Goal: Task Accomplishment & Management: Complete application form

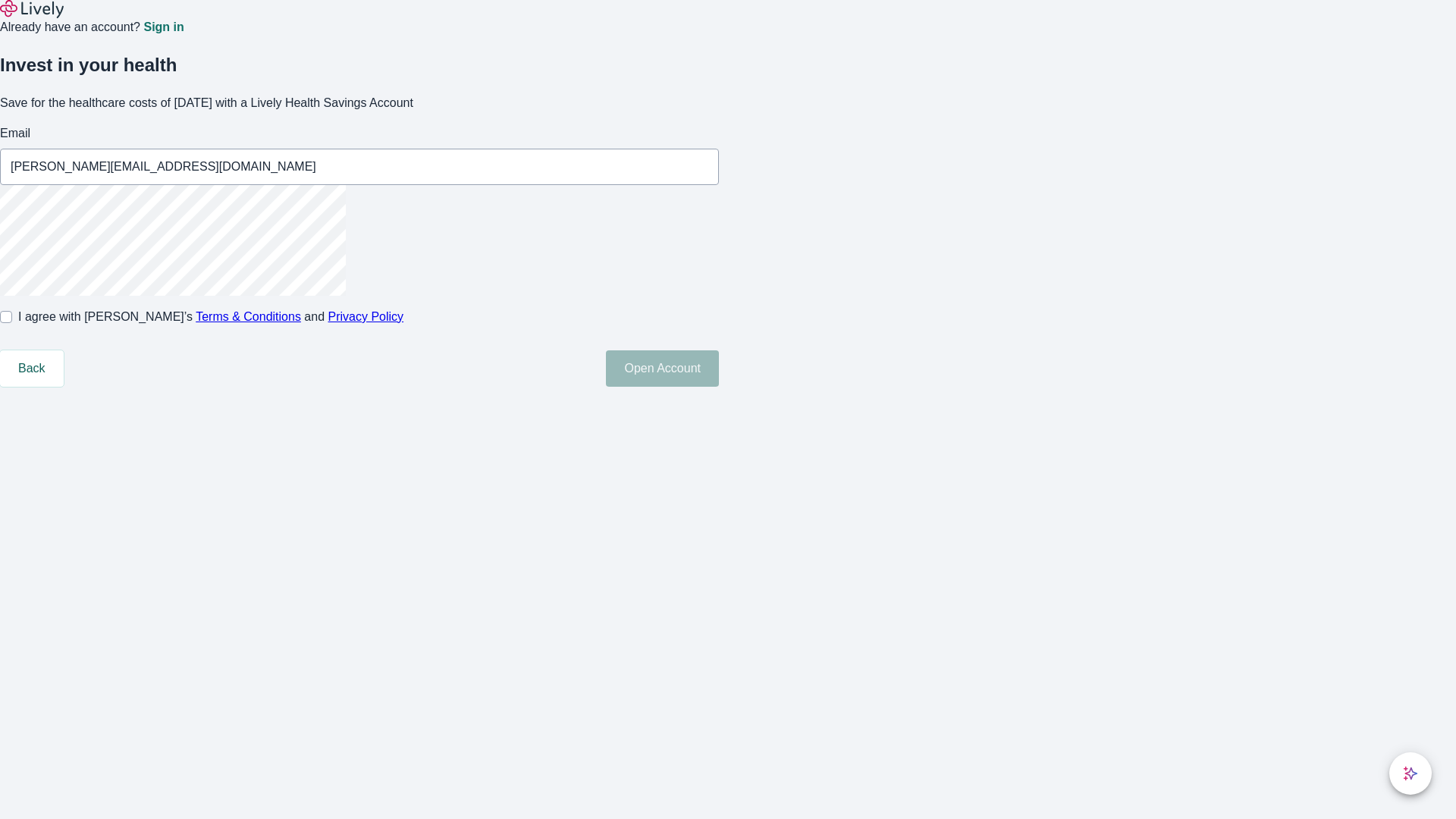
click at [13, 323] on input "I agree with Lively’s Terms & Conditions and Privacy Policy" at bounding box center [6, 317] width 13 height 13
checkbox input "true"
click at [719, 387] on button "Open Account" at bounding box center [662, 369] width 113 height 37
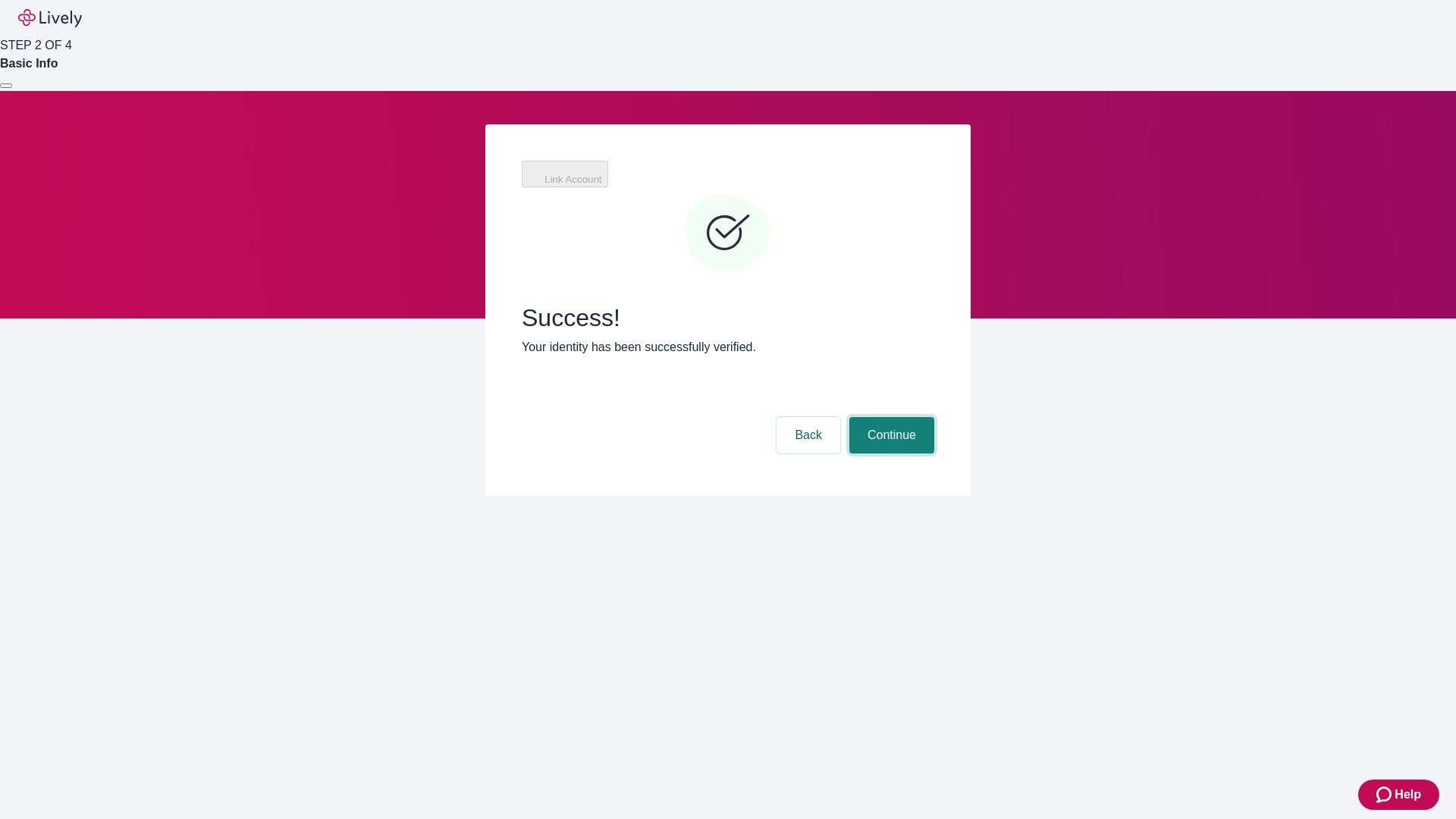
click at [890, 417] on button "Continue" at bounding box center [892, 435] width 85 height 37
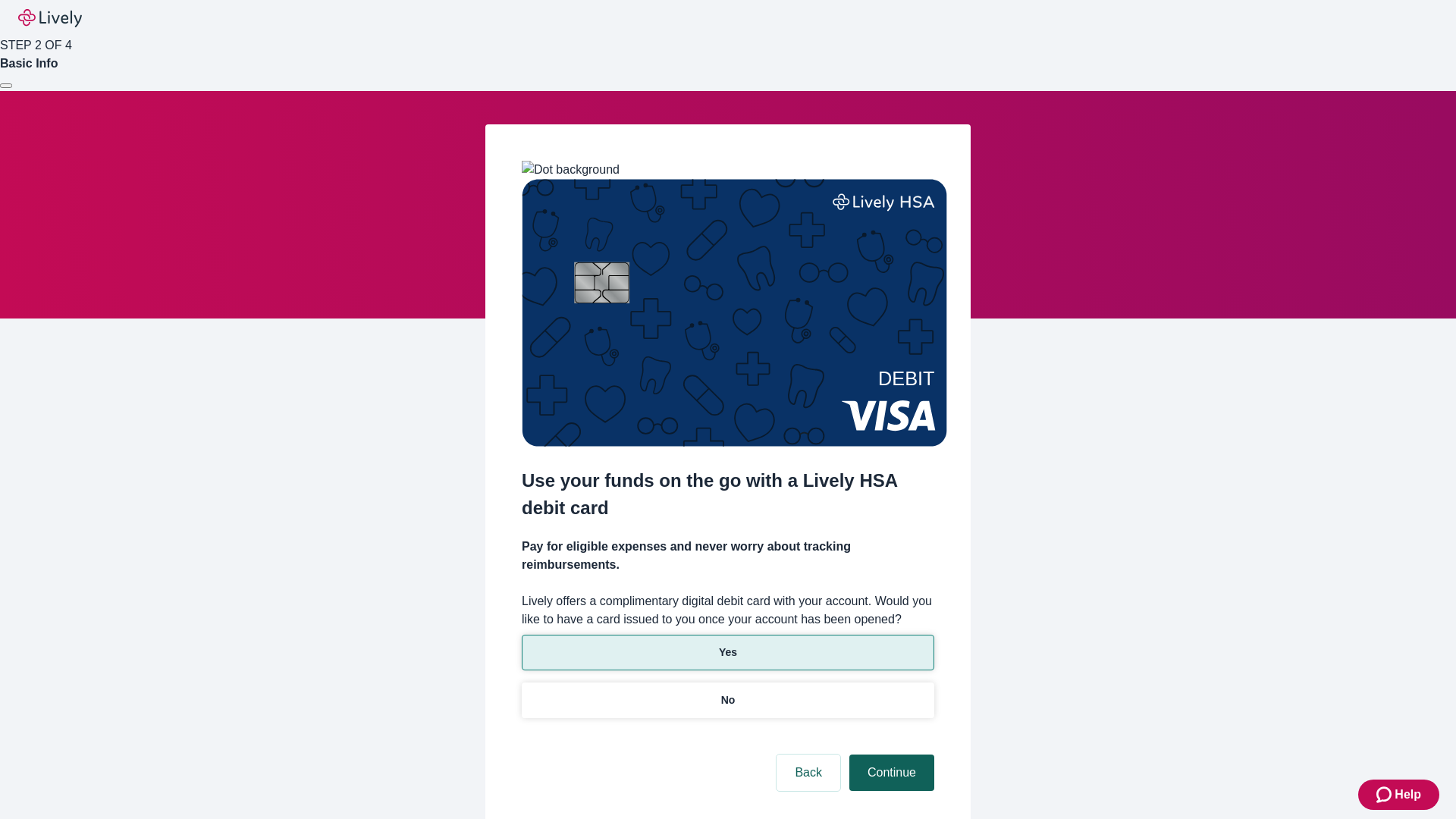
click at [727, 692] on p "No" at bounding box center [728, 700] width 14 height 16
click at [890, 755] on button "Continue" at bounding box center [892, 773] width 85 height 37
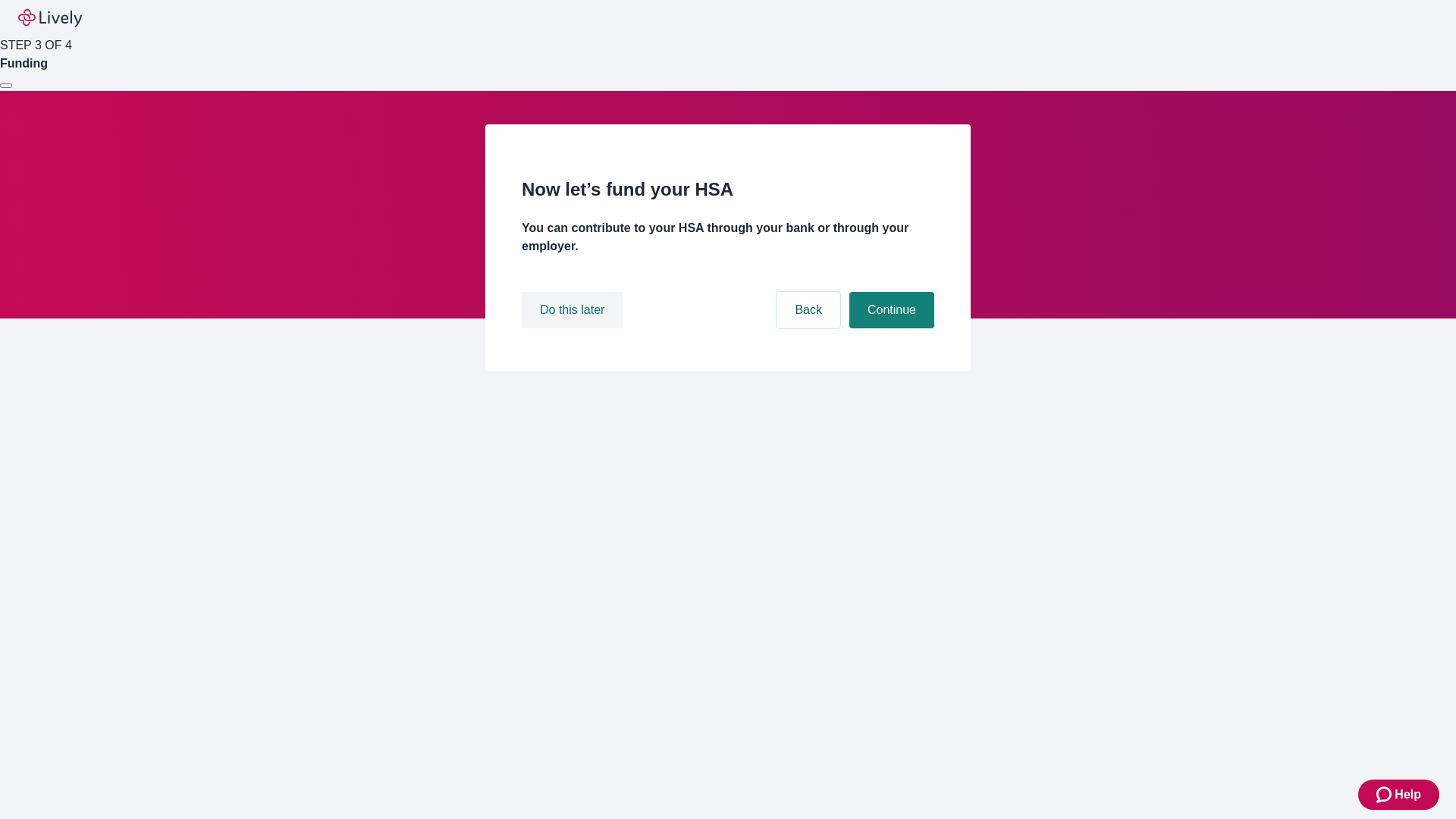
click at [574, 328] on button "Do this later" at bounding box center [573, 310] width 101 height 37
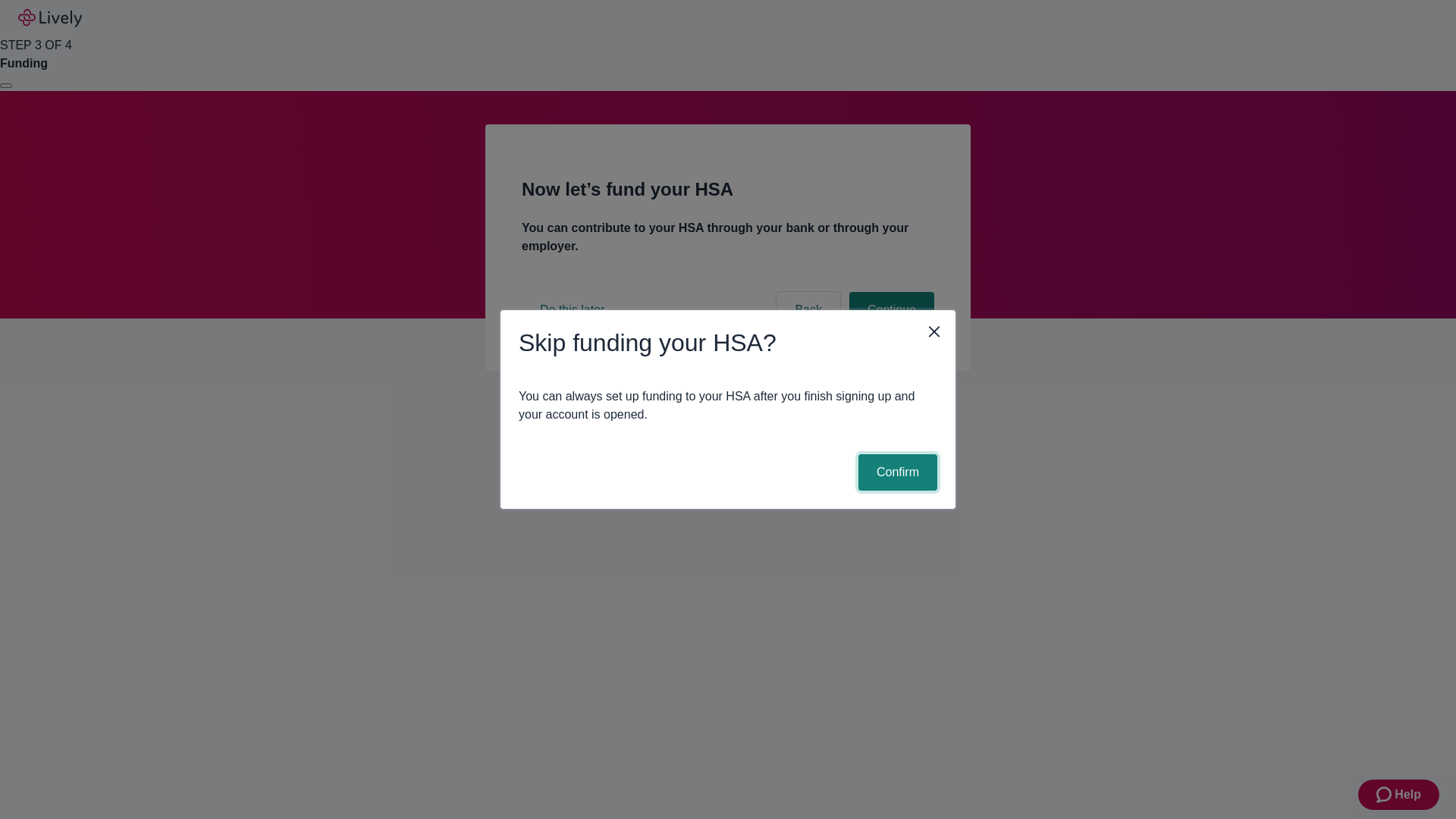
click at [895, 473] on button "Confirm" at bounding box center [898, 472] width 79 height 37
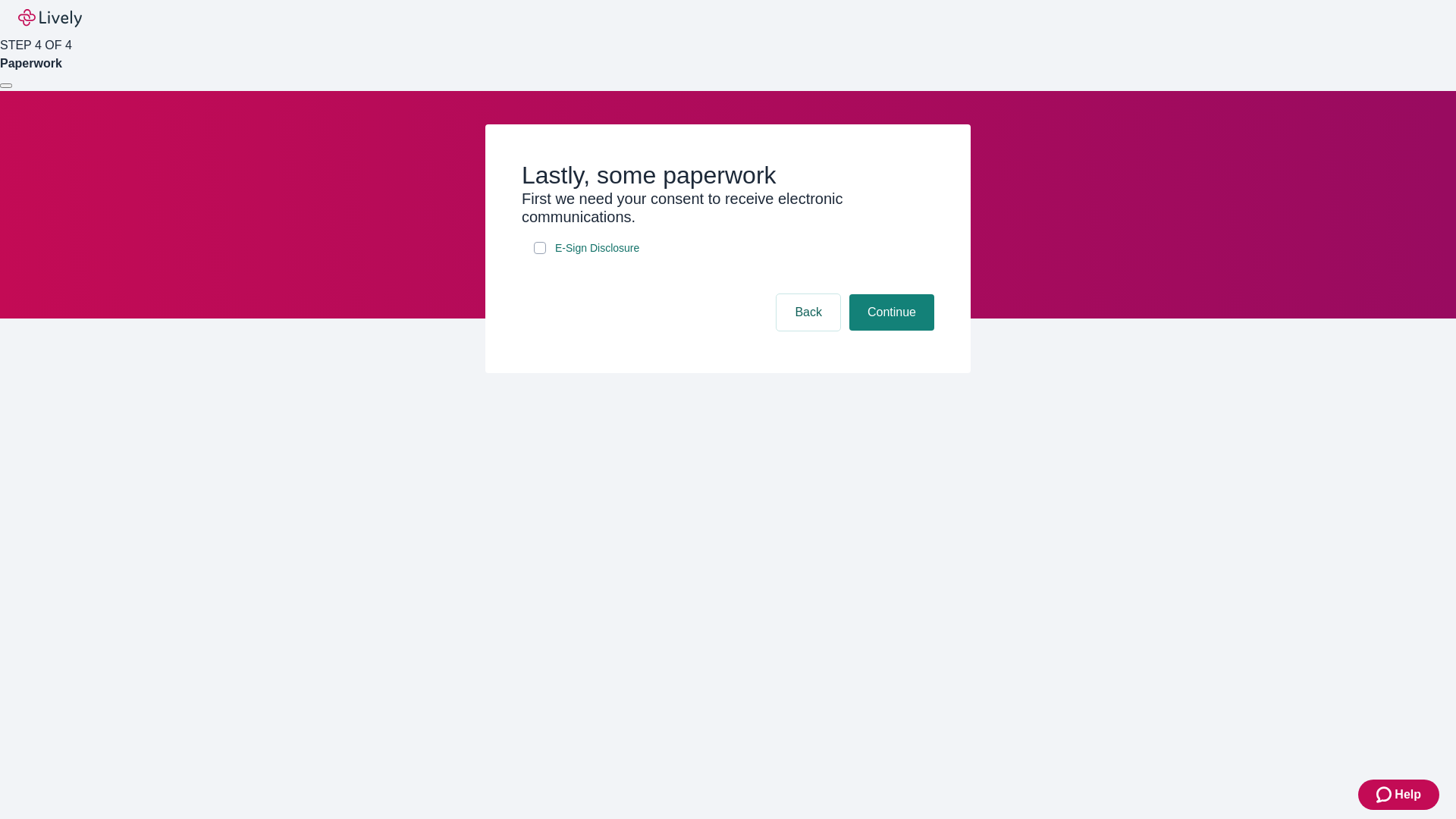
click at [540, 254] on input "E-Sign Disclosure" at bounding box center [540, 248] width 13 height 13
checkbox input "true"
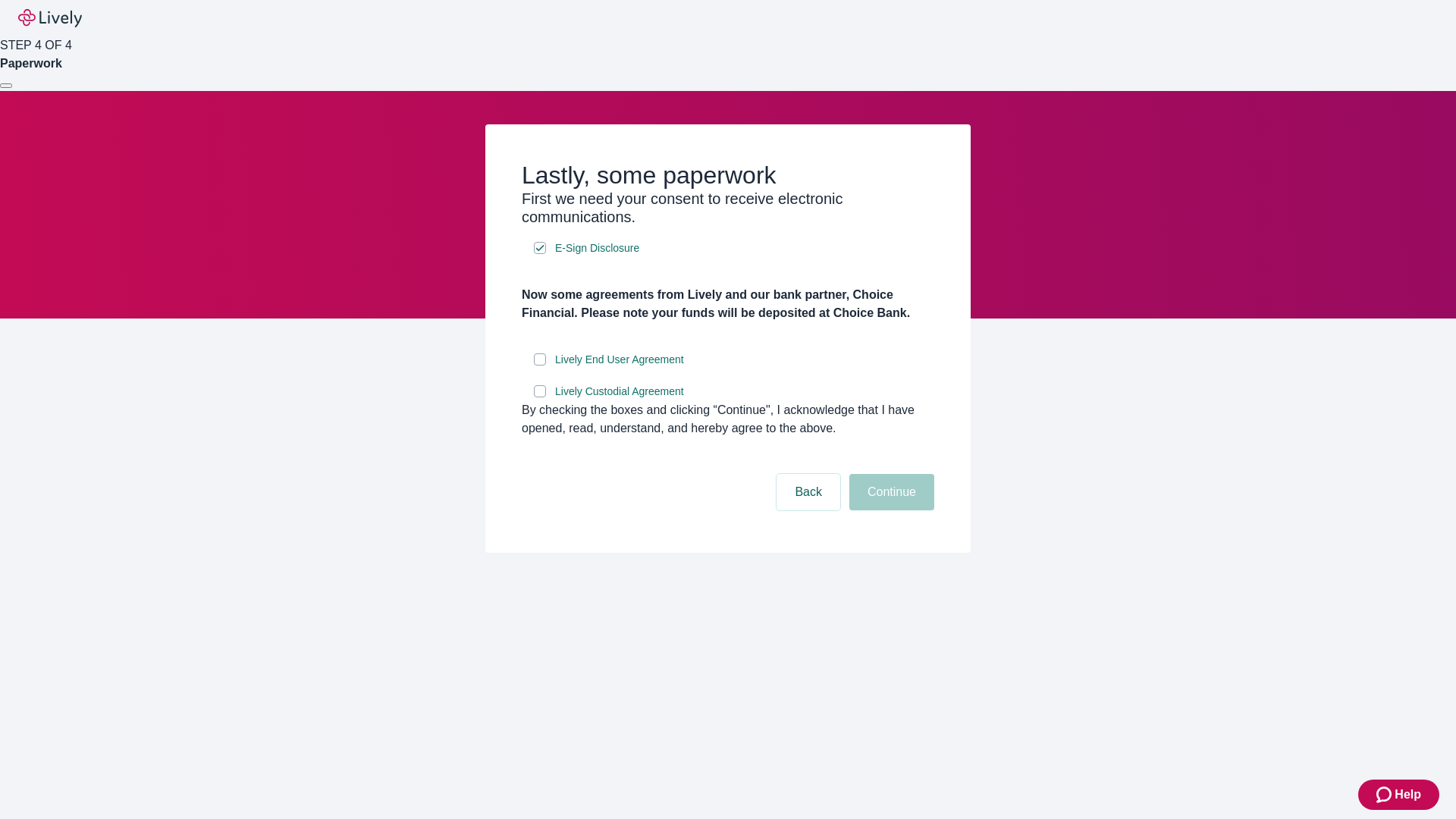
click at [540, 366] on input "Lively End User Agreement" at bounding box center [540, 360] width 13 height 13
checkbox input "true"
click at [540, 397] on input "Lively Custodial Agreement" at bounding box center [540, 392] width 13 height 13
checkbox input "true"
click at [890, 511] on button "Continue" at bounding box center [892, 492] width 85 height 37
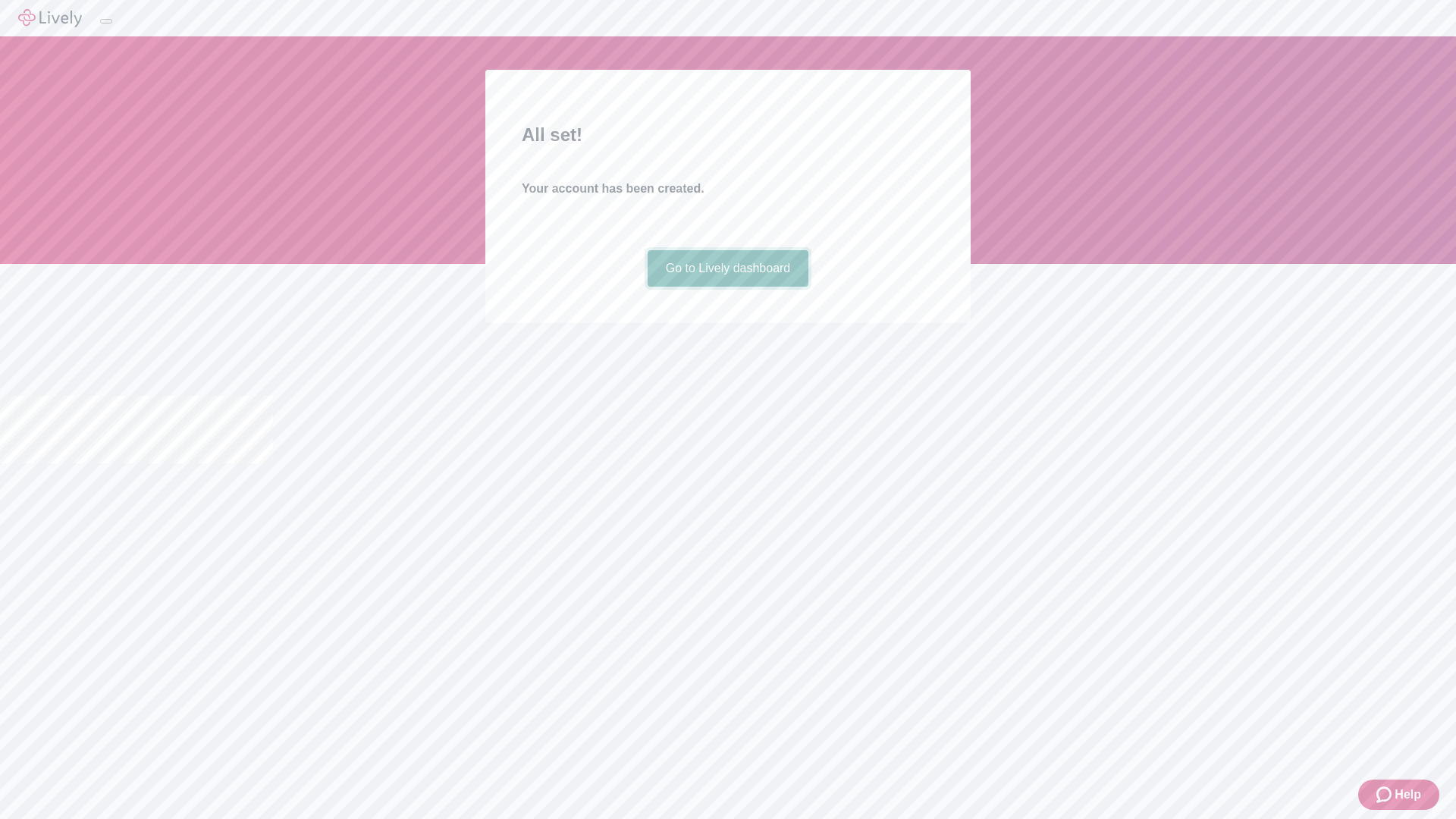
click at [727, 287] on link "Go to Lively dashboard" at bounding box center [729, 268] width 162 height 37
